Goal: Check status

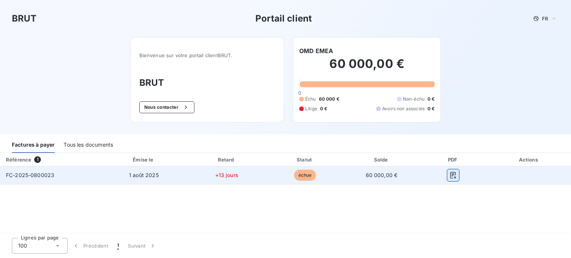
click at [453, 175] on icon "button" at bounding box center [453, 175] width 6 height 7
